Goal: Task Accomplishment & Management: Manage account settings

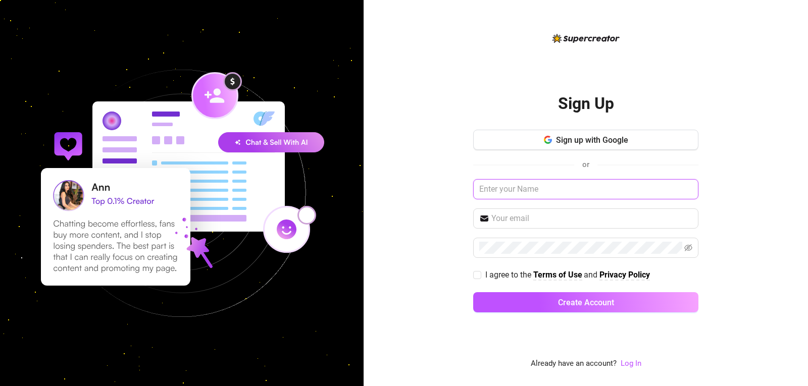
click at [539, 187] on input "text" at bounding box center [585, 189] width 225 height 20
click at [560, 135] on span "Sign up with Google" at bounding box center [592, 140] width 72 height 10
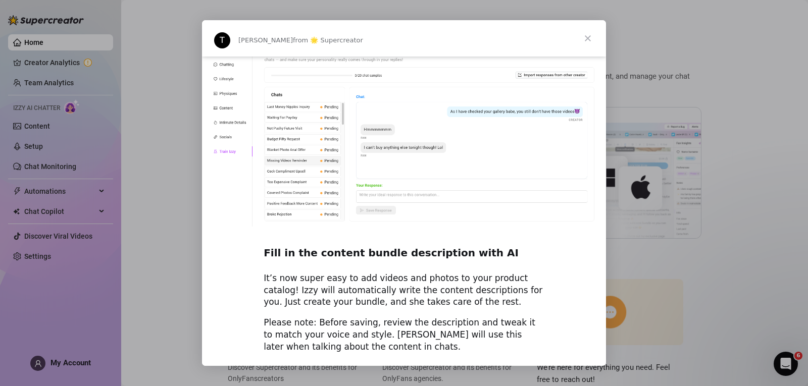
scroll to position [1373, 0]
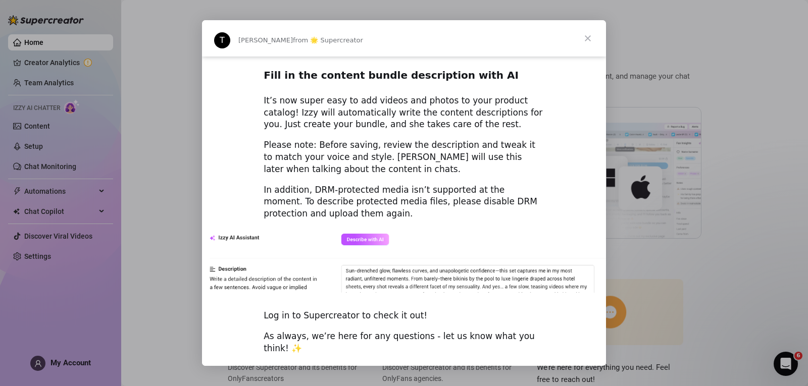
click at [586, 28] on span "Close" at bounding box center [587, 38] width 36 height 36
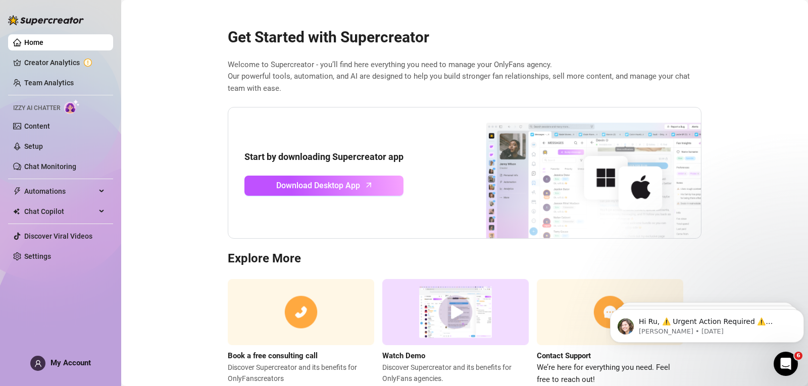
scroll to position [30, 0]
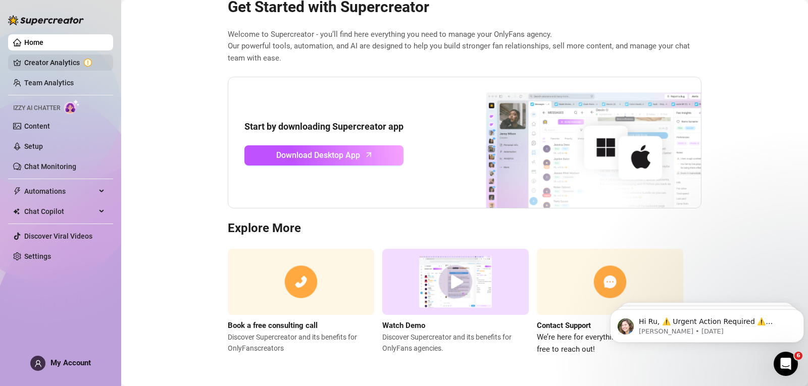
click at [76, 68] on link "Creator Analytics" at bounding box center [64, 63] width 81 height 16
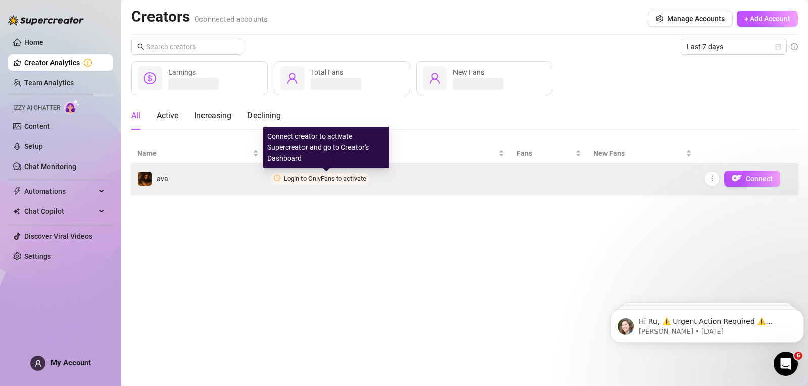
click at [285, 176] on span "Login to OnlyFans to activate" at bounding box center [325, 179] width 82 height 8
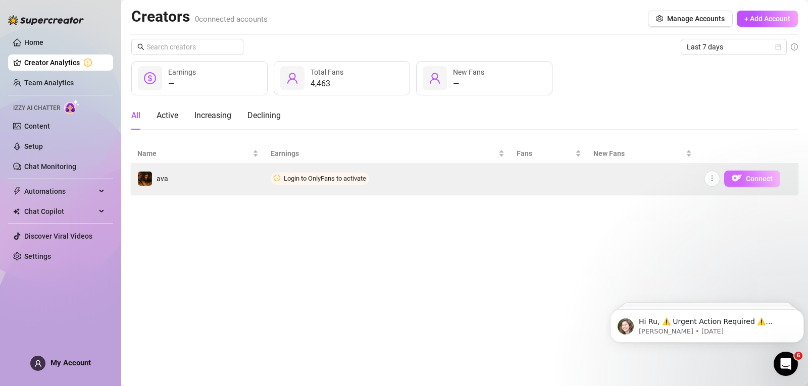
click at [745, 179] on span "Connect" at bounding box center [758, 179] width 27 height 8
click at [750, 179] on span "Connect" at bounding box center [758, 179] width 27 height 8
click at [329, 184] on span "Login to OnlyFans to activate" at bounding box center [320, 179] width 98 height 12
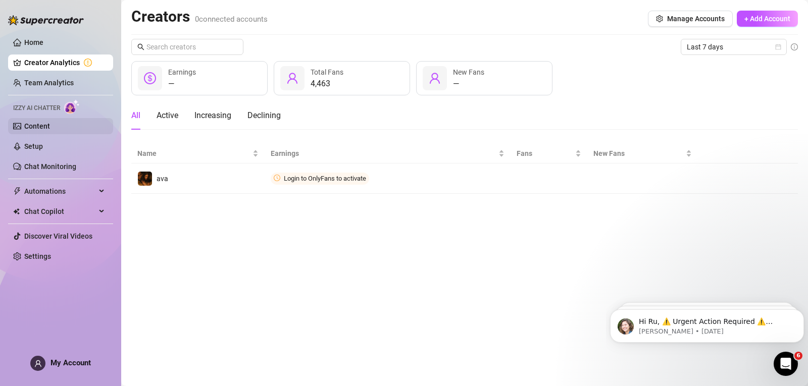
click at [50, 125] on link "Content" at bounding box center [37, 126] width 26 height 8
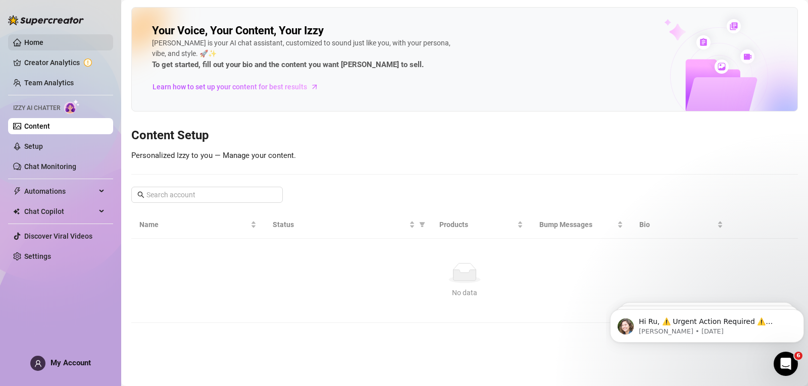
click at [43, 39] on link "Home" at bounding box center [33, 42] width 19 height 8
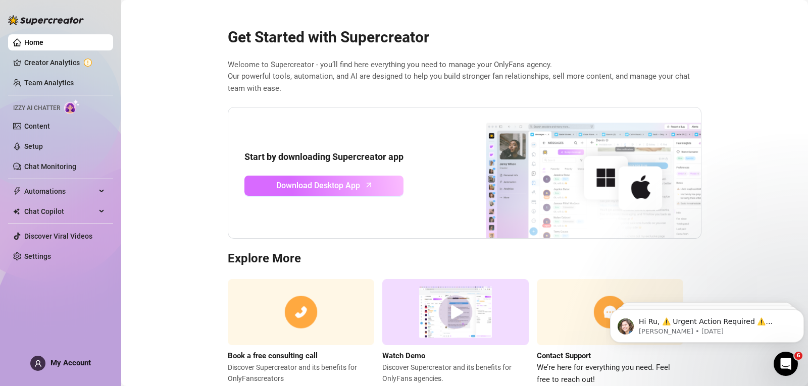
click at [315, 187] on span "Download Desktop App" at bounding box center [318, 185] width 84 height 13
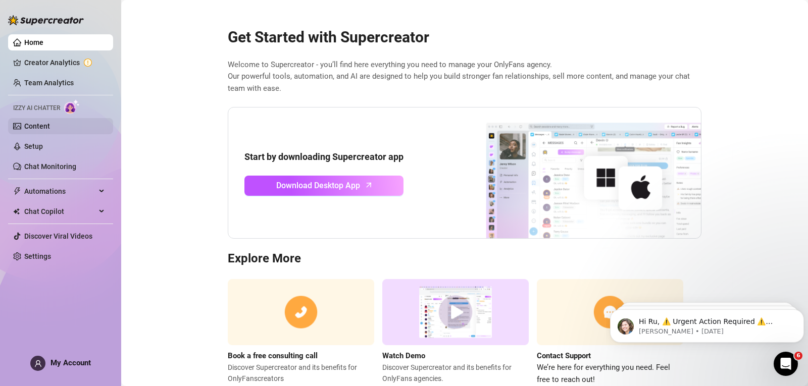
click at [50, 124] on link "Content" at bounding box center [37, 126] width 26 height 8
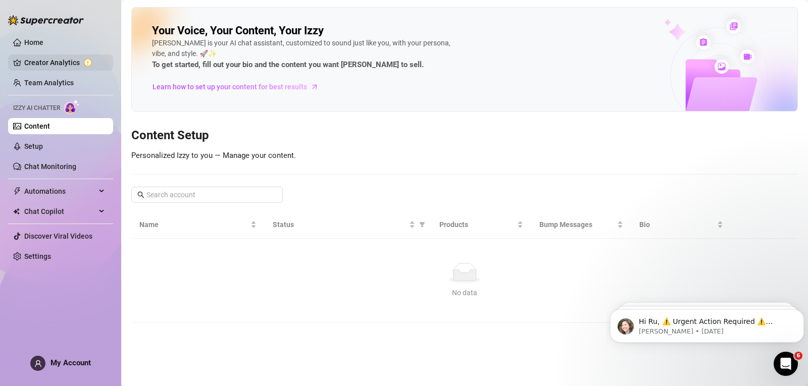
click at [65, 56] on link "Creator Analytics" at bounding box center [64, 63] width 81 height 16
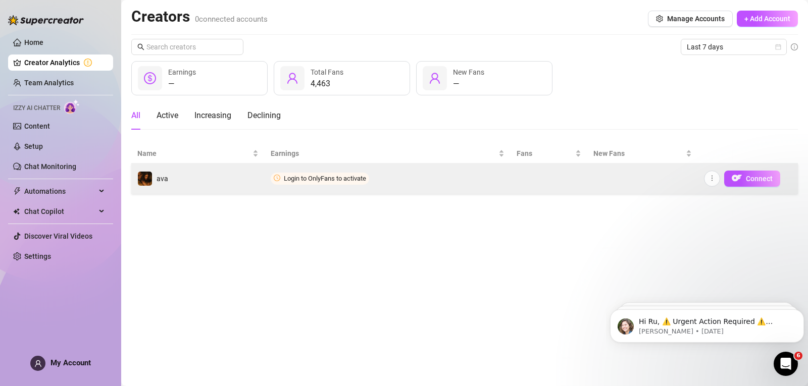
click at [314, 181] on span "Login to OnlyFans to activate" at bounding box center [325, 179] width 82 height 8
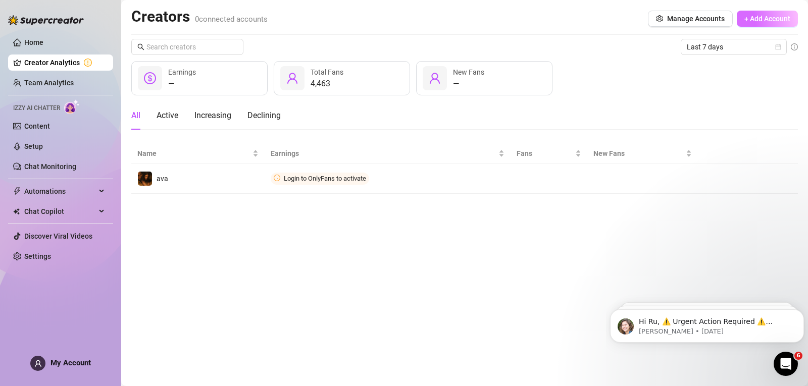
click at [769, 19] on span "+ Add Account" at bounding box center [767, 19] width 46 height 8
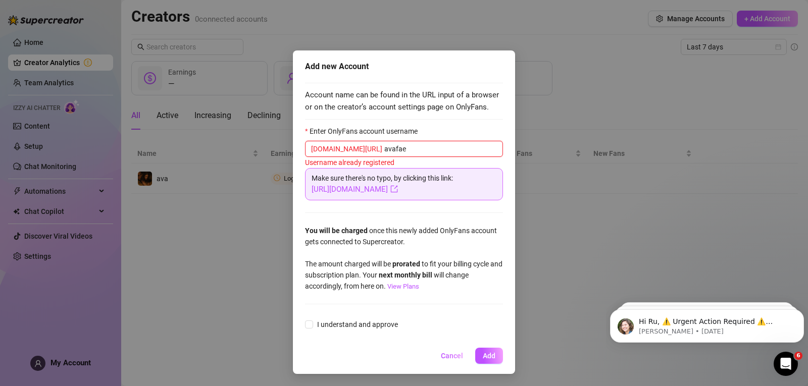
type input "avafae"
click at [456, 354] on span "Cancel" at bounding box center [452, 356] width 22 height 8
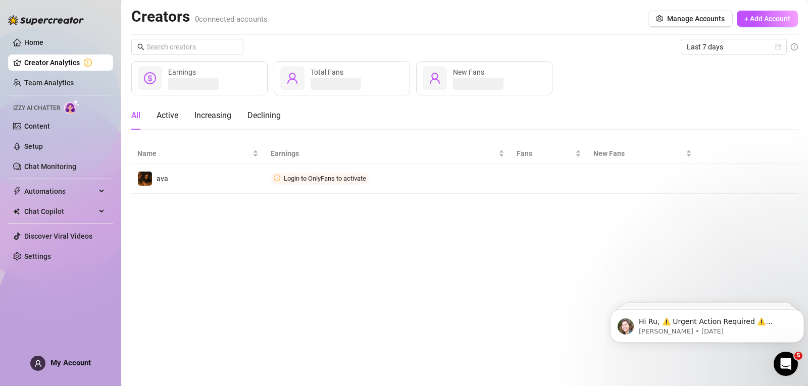
click at [60, 354] on div "Home Creator Analytics Team Analytics Izzy AI Chatter Content Setup Chat Monito…" at bounding box center [60, 188] width 105 height 377
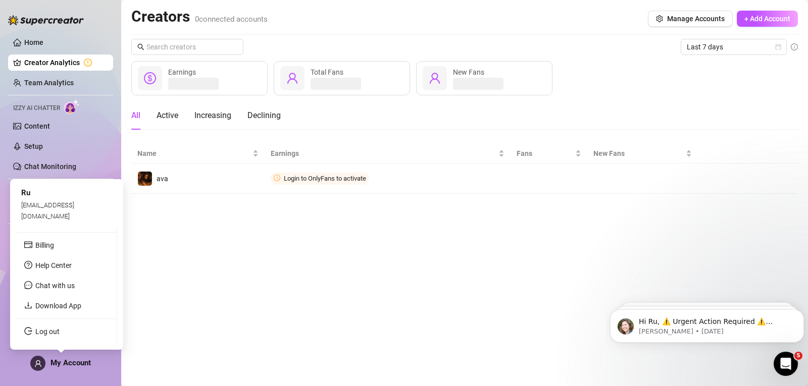
click at [60, 364] on span "My Account" at bounding box center [70, 362] width 40 height 9
click at [60, 334] on link "Log out" at bounding box center [47, 332] width 24 height 8
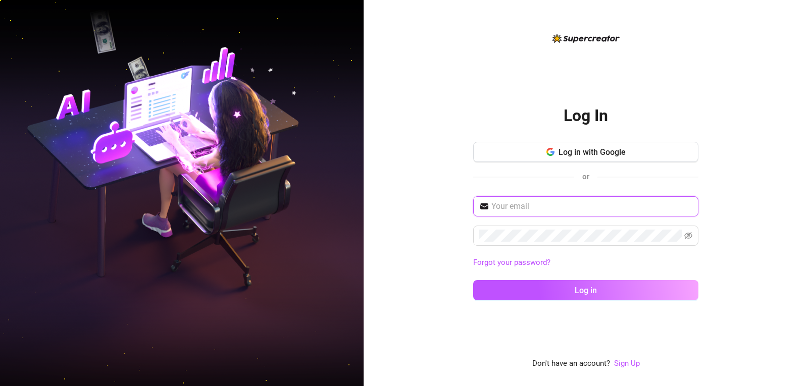
click at [510, 204] on input "text" at bounding box center [591, 206] width 201 height 12
type input "[EMAIL_ADDRESS][DOMAIN_NAME]"
click at [473, 280] on button "Log in" at bounding box center [585, 290] width 225 height 20
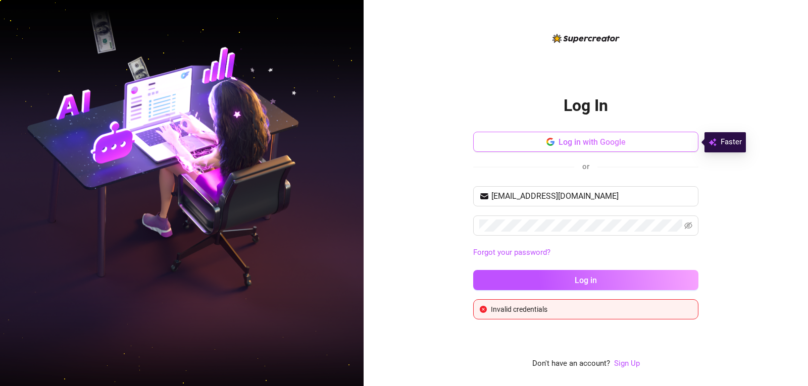
click at [563, 150] on button "Log in with Google" at bounding box center [585, 142] width 225 height 20
